Goal: Communication & Community: Answer question/provide support

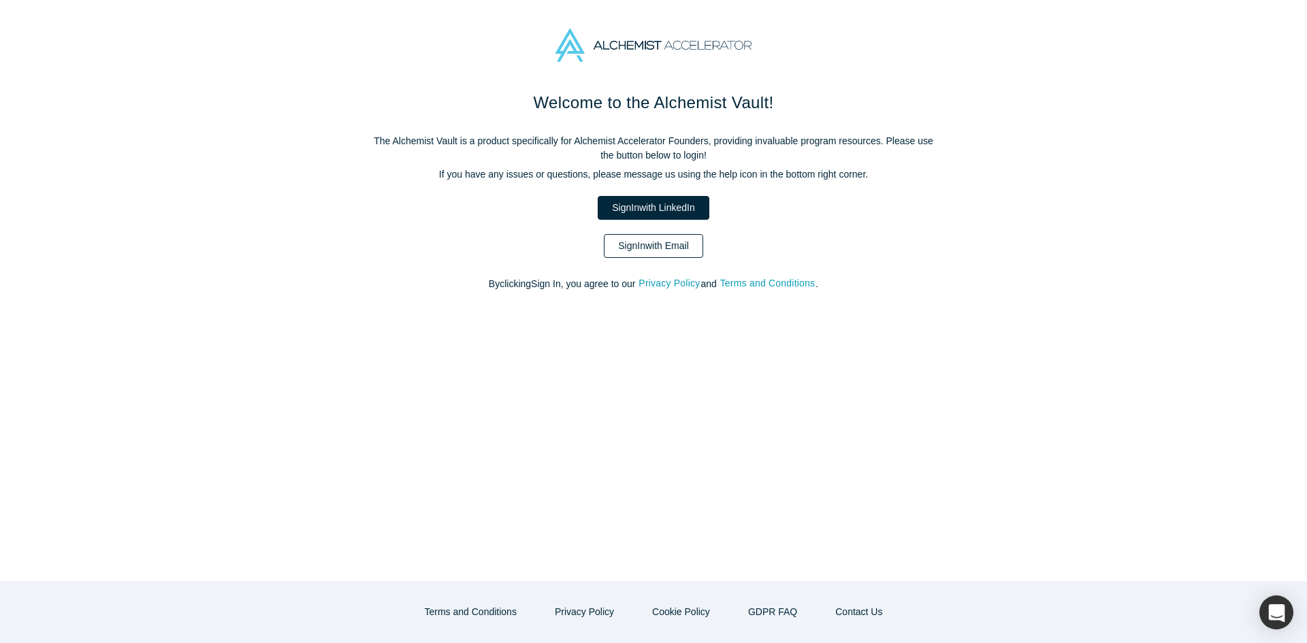
click at [680, 245] on link "Sign In with Email" at bounding box center [653, 246] width 99 height 24
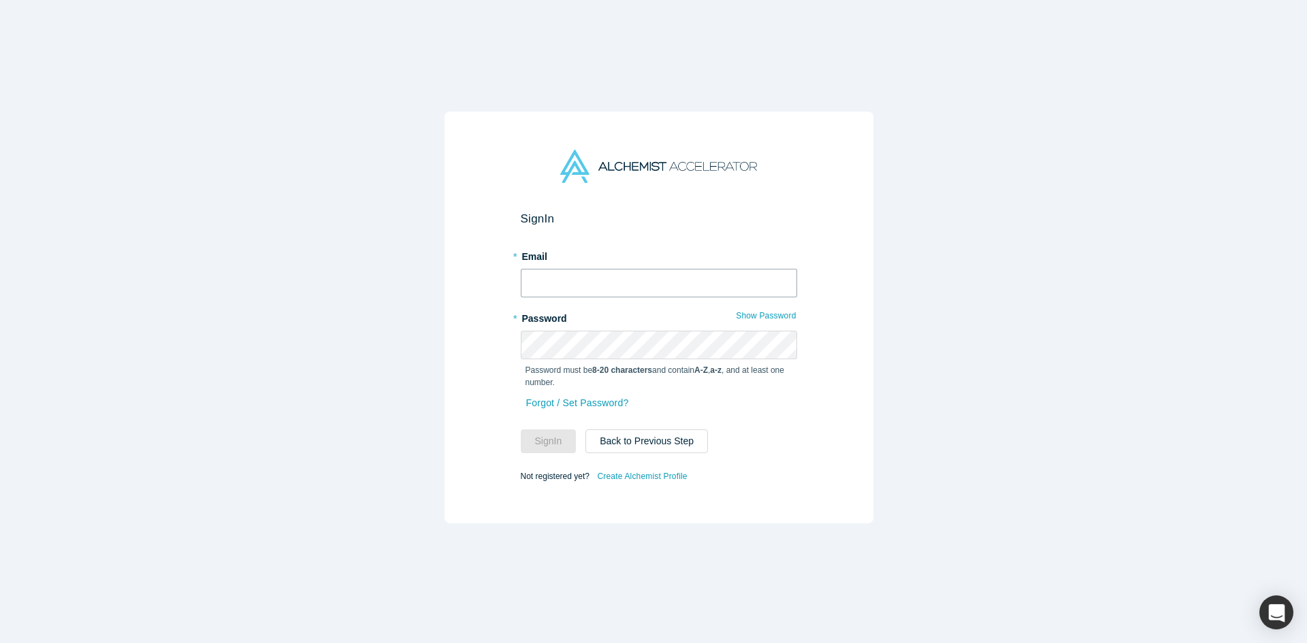
click at [551, 276] on input "text" at bounding box center [659, 283] width 276 height 29
type input "[EMAIL_ADDRESS][DOMAIN_NAME]"
click at [521, 430] on button "Sign In" at bounding box center [549, 442] width 56 height 24
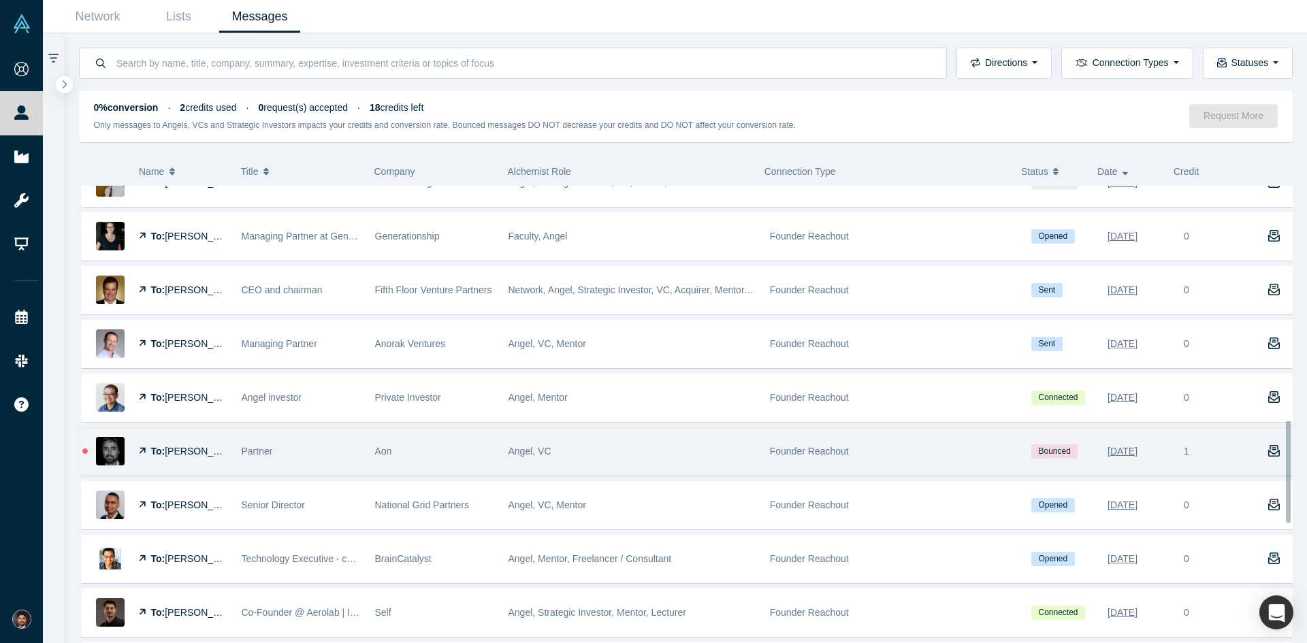
scroll to position [1117, 0]
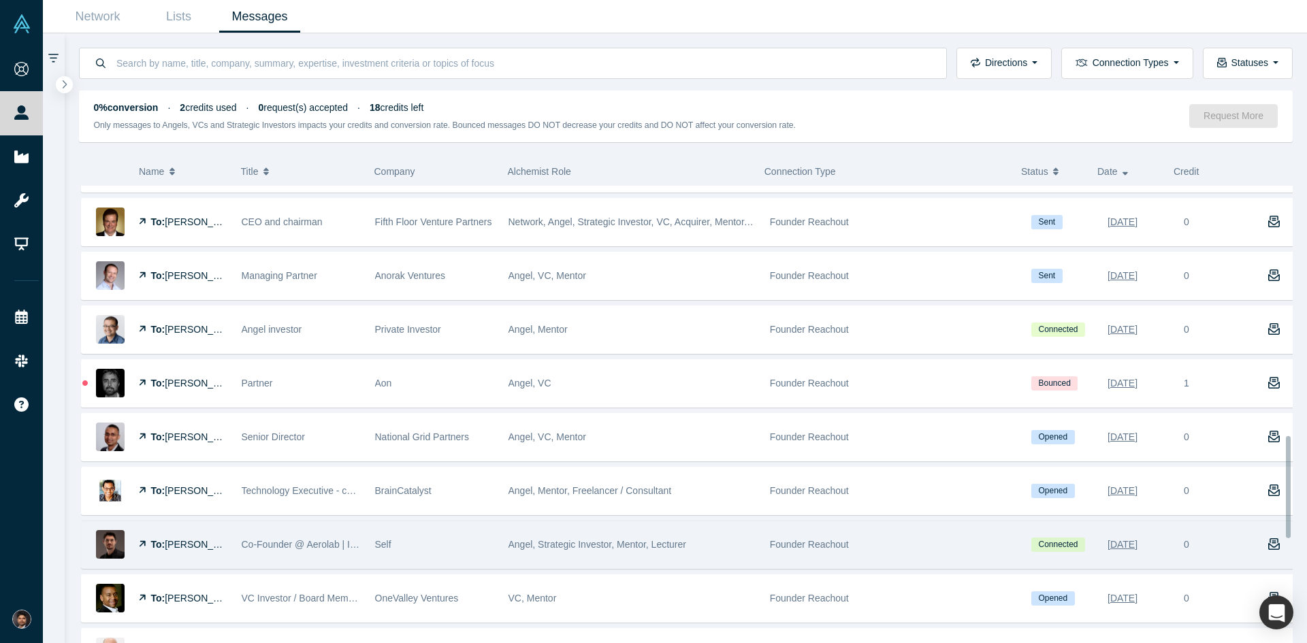
click at [190, 547] on span "[PERSON_NAME]" at bounding box center [204, 544] width 78 height 11
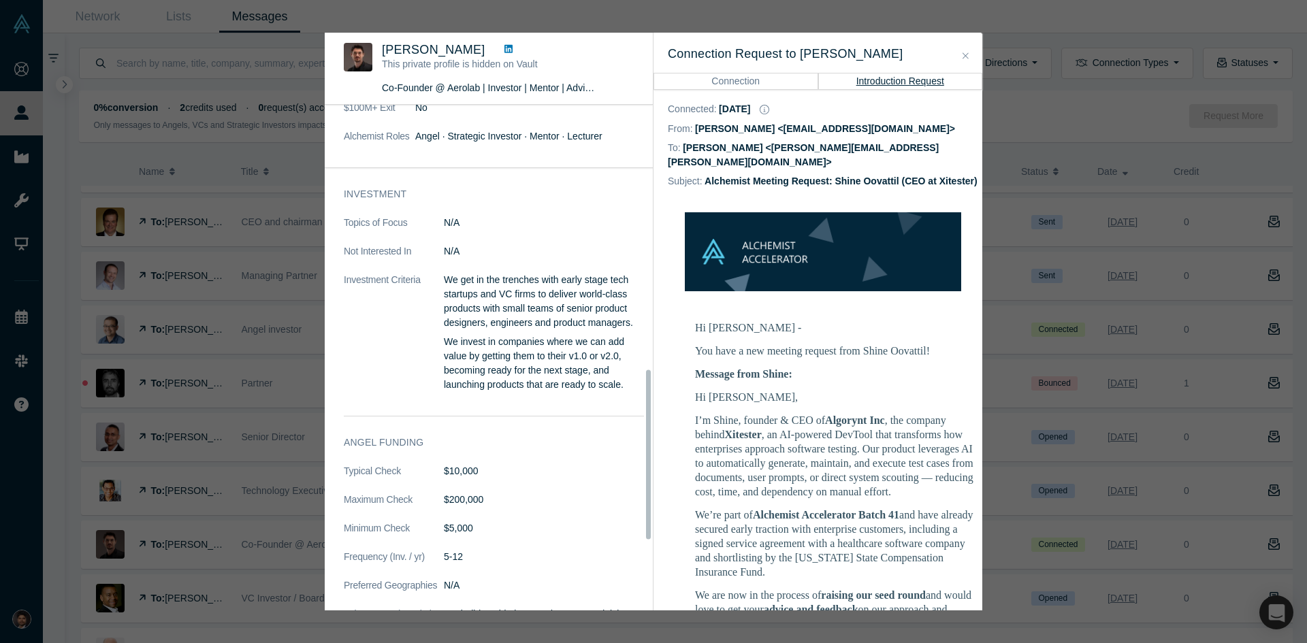
scroll to position [998, 0]
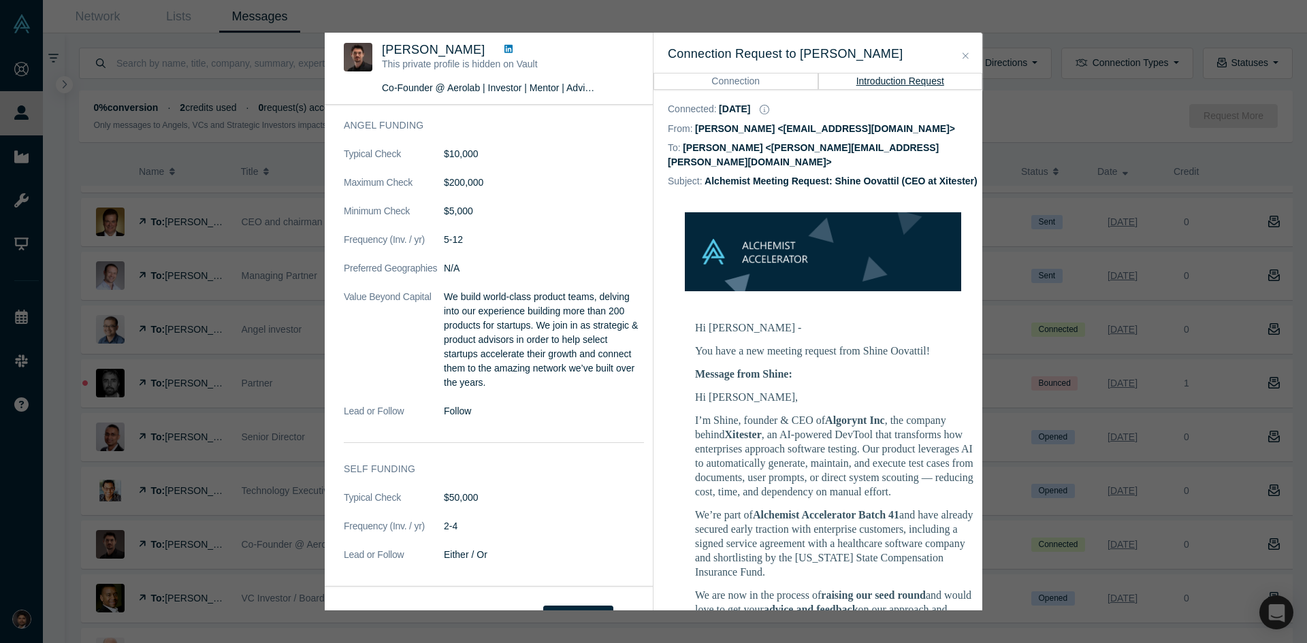
click at [966, 50] on button "Close" at bounding box center [966, 56] width 14 height 16
